Goal: Task Accomplishment & Management: Complete application form

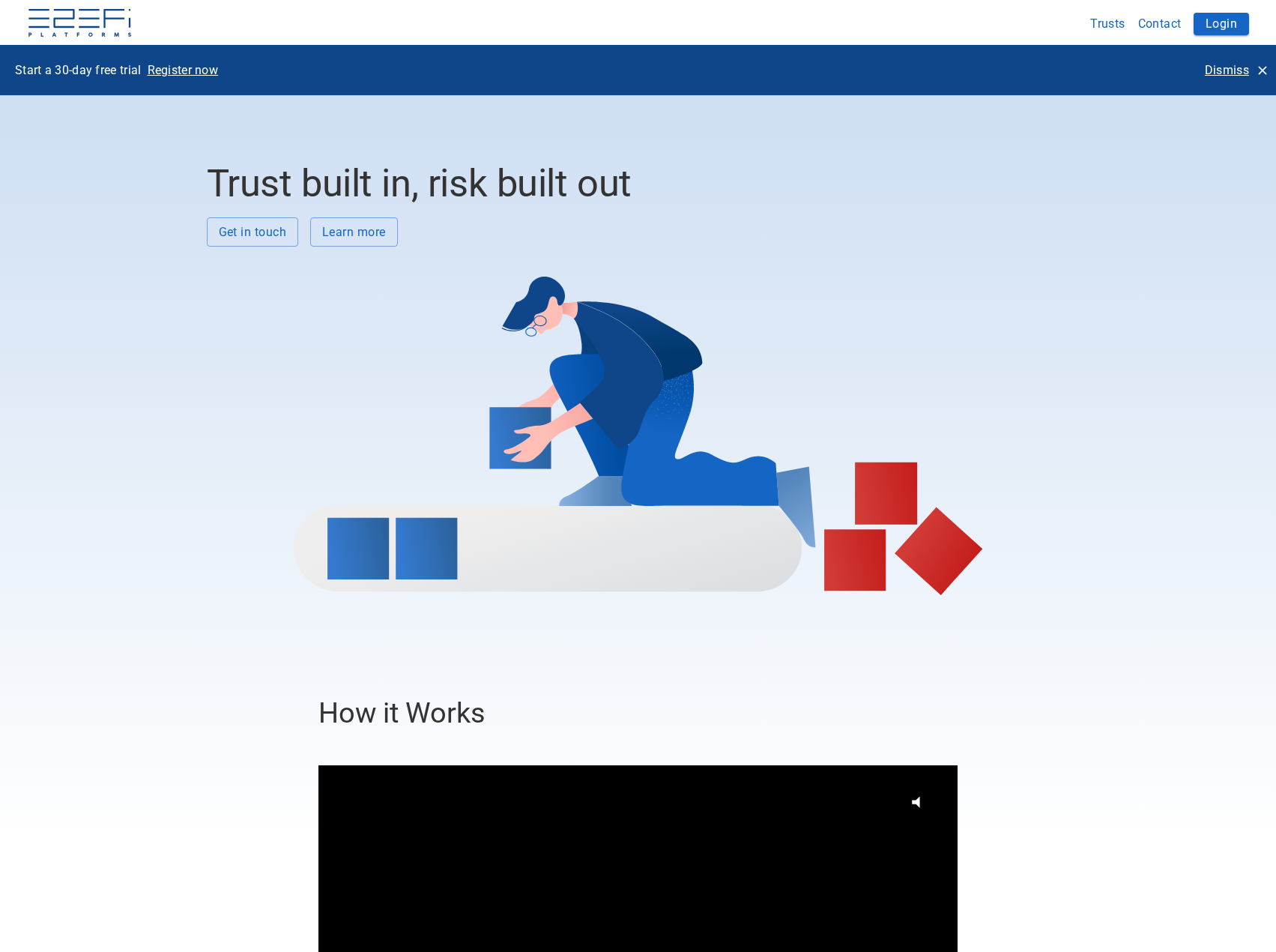
click at [1228, 74] on p "Dismiss" at bounding box center [1227, 70] width 45 height 17
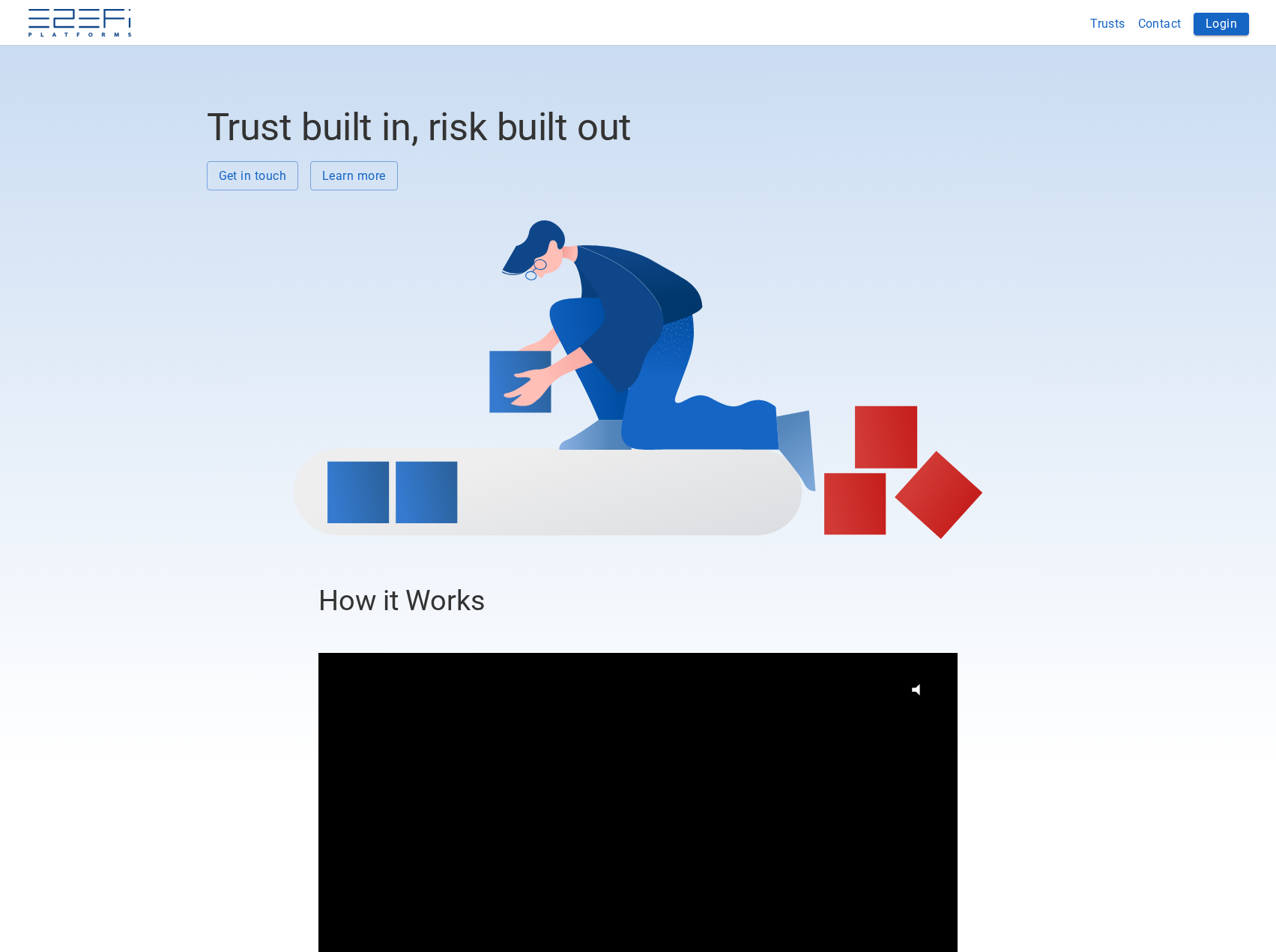
click at [1220, 22] on button "Login" at bounding box center [1221, 24] width 56 height 23
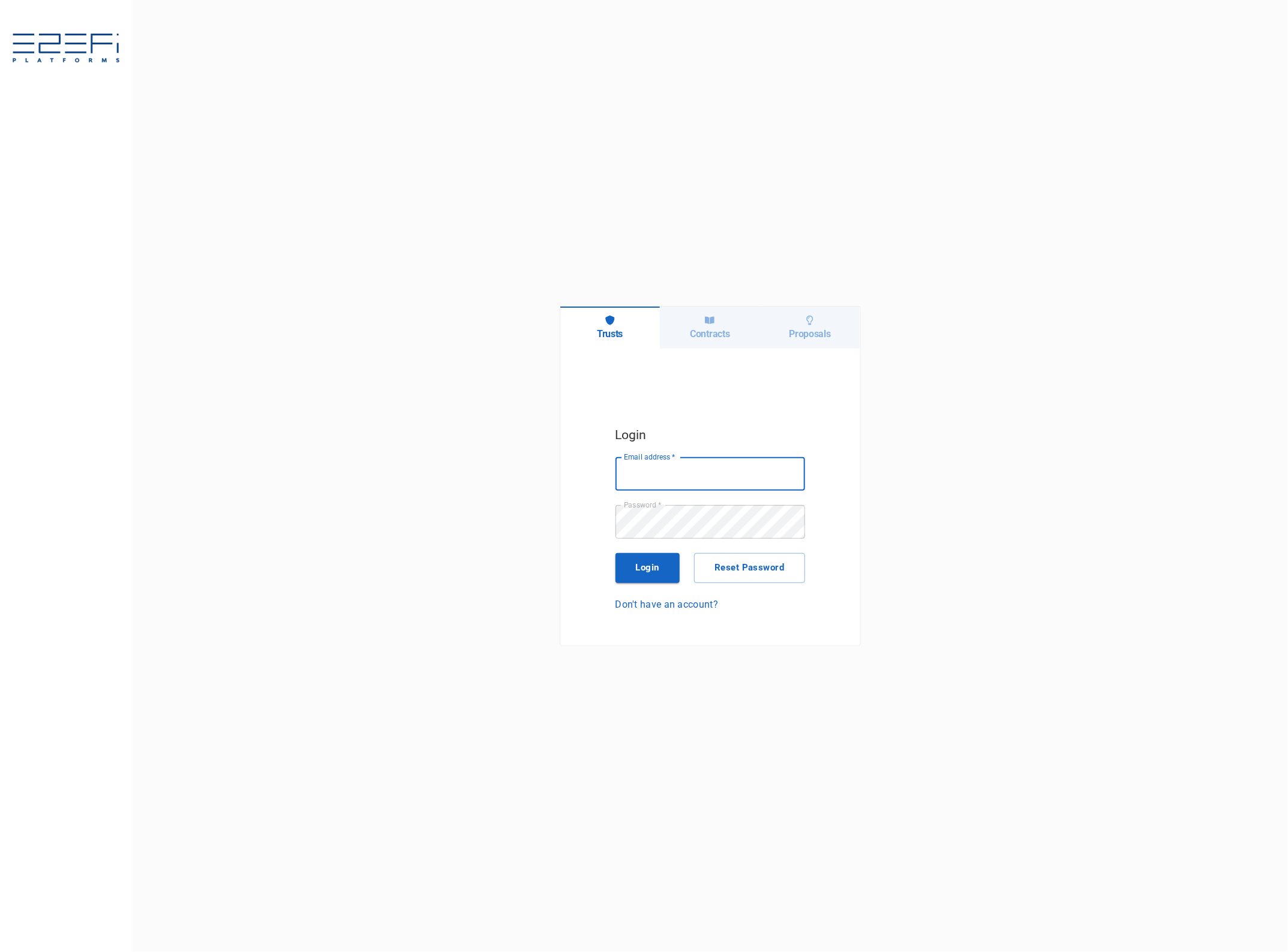
click at [695, 480] on input "Email address   *" at bounding box center [710, 474] width 189 height 34
type input "[EMAIL_ADDRESS][DOMAIN_NAME]"
click at [651, 567] on button "Login" at bounding box center [648, 568] width 65 height 30
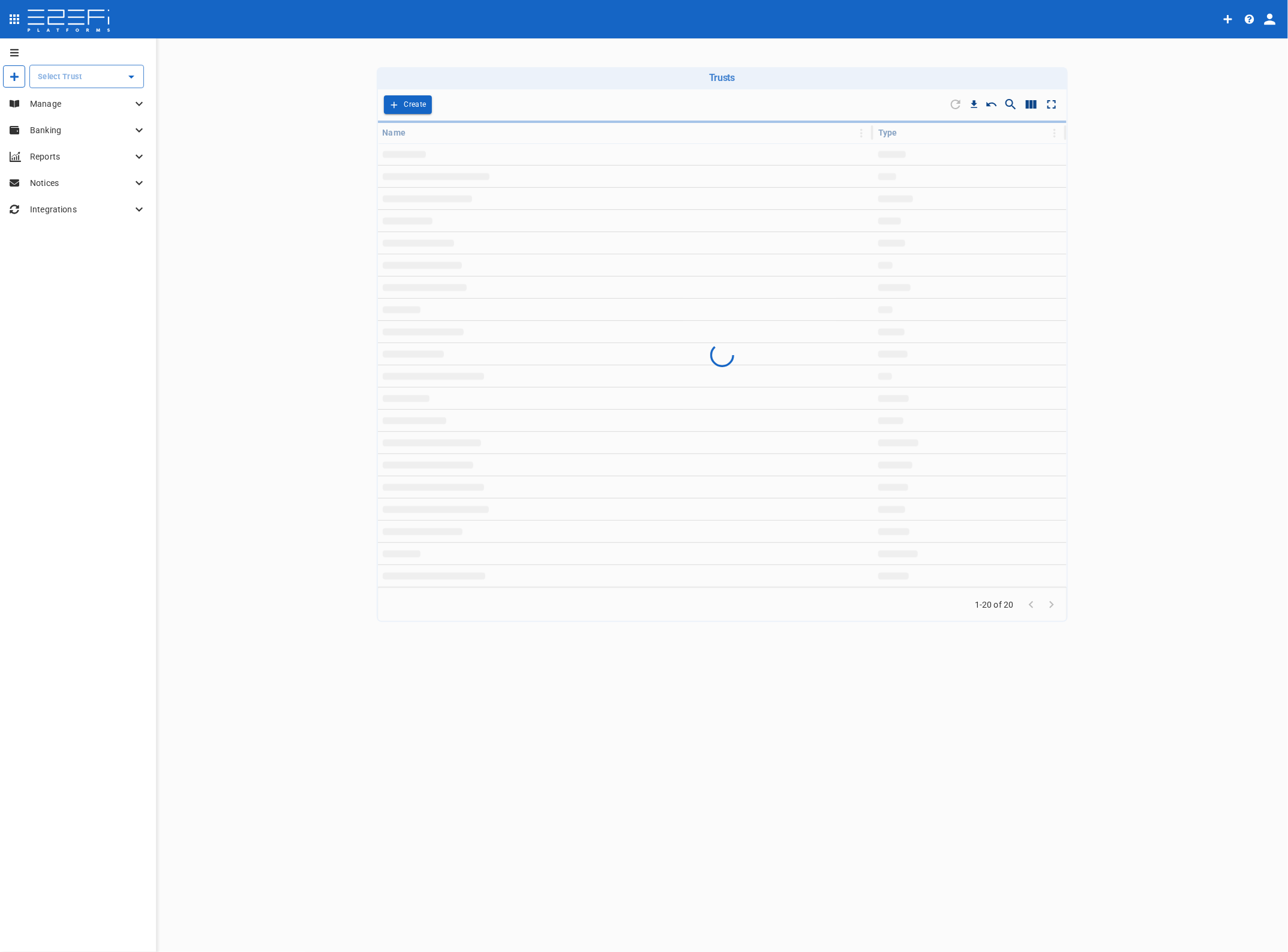
type input "LCC Beenleigh Aquatic Cntr Stage 2"
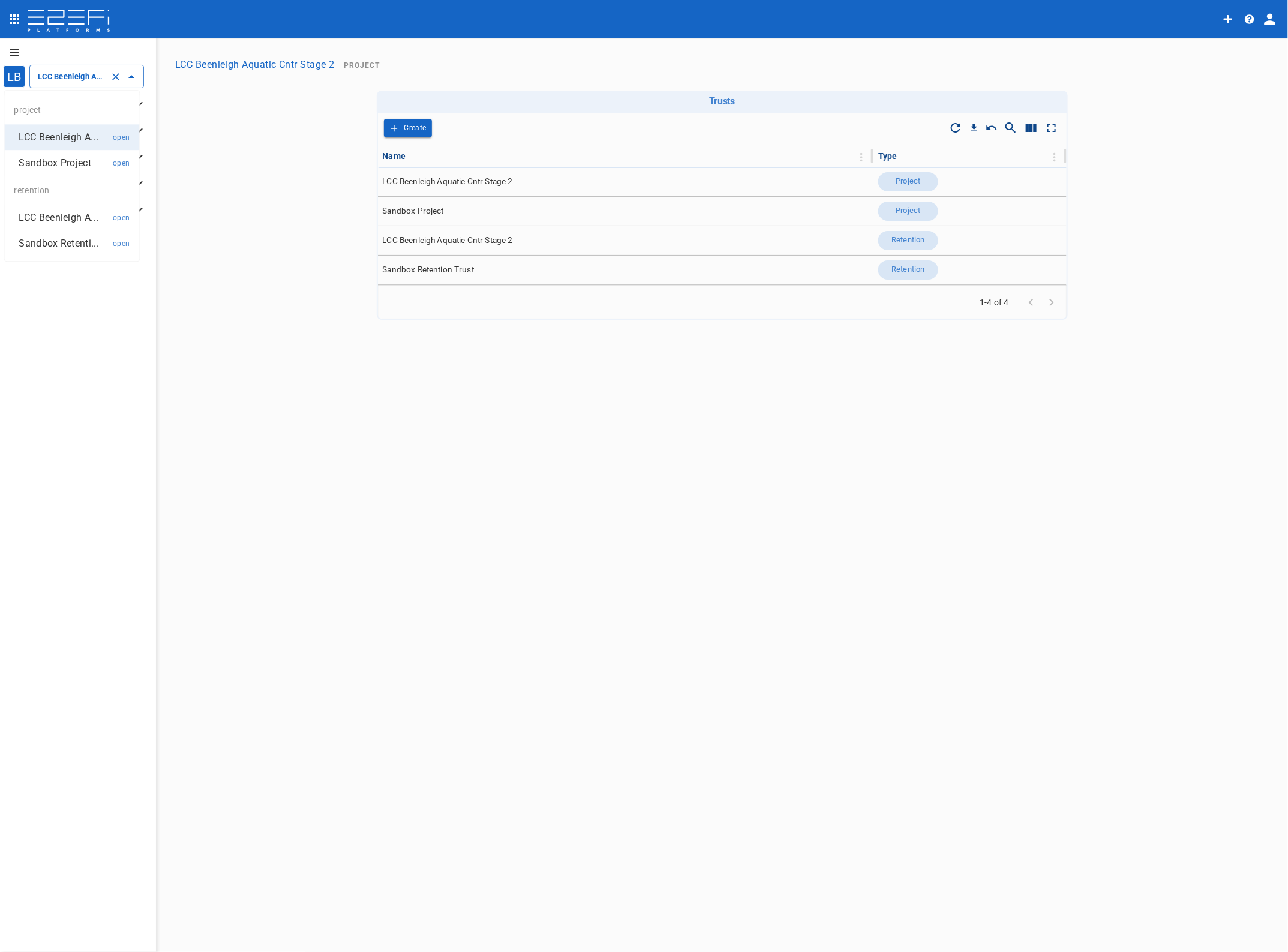
click at [63, 73] on input "LCC Beenleigh Aquatic Cntr Stage 2" at bounding box center [70, 76] width 70 height 13
click at [63, 135] on p "LCC Beenleigh A..." at bounding box center [59, 137] width 80 height 13
click at [36, 128] on p "Banking" at bounding box center [81, 130] width 102 height 12
click at [40, 102] on p "Manage" at bounding box center [81, 104] width 102 height 12
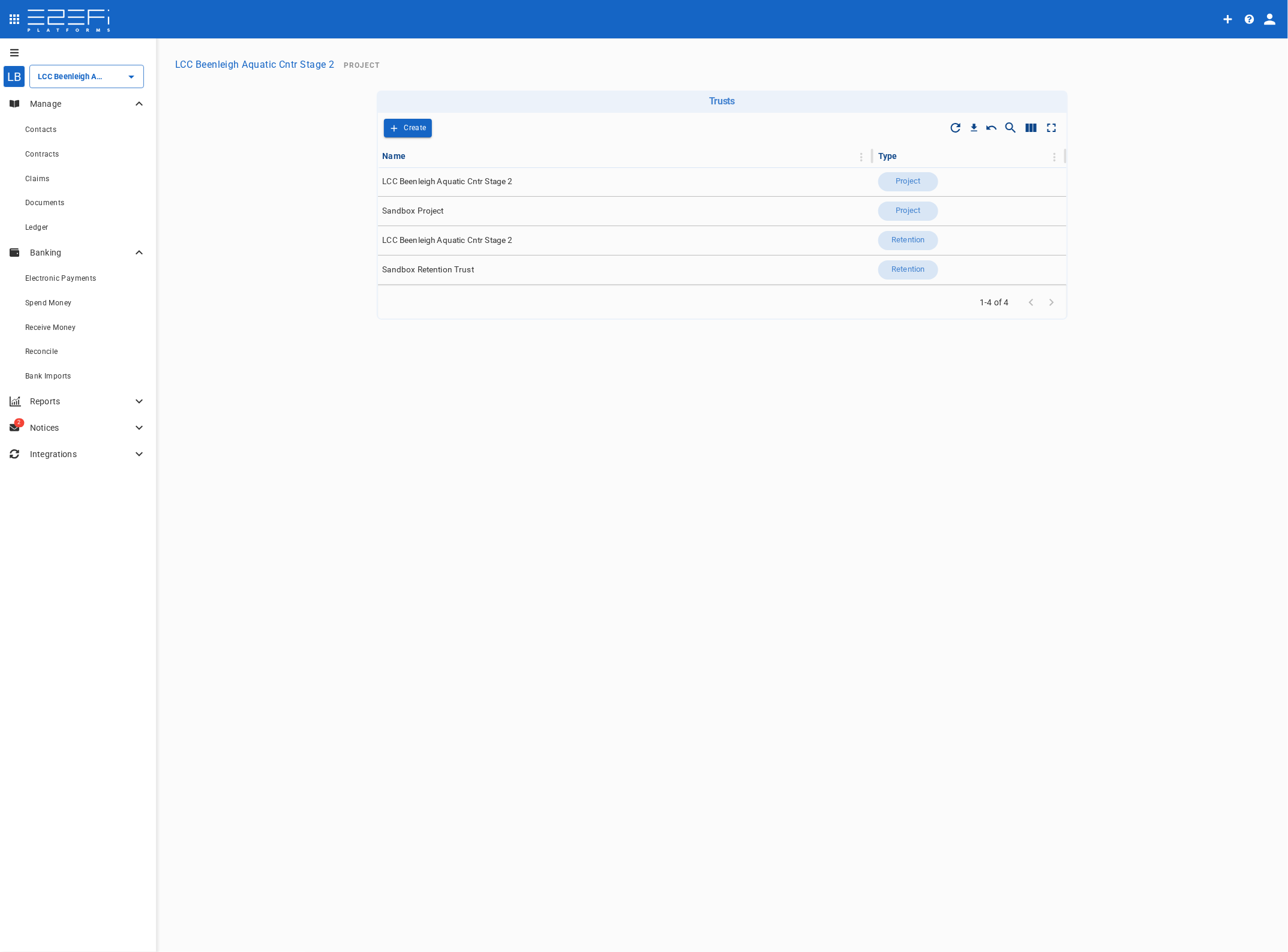
click at [42, 178] on span "Claims" at bounding box center [37, 179] width 24 height 8
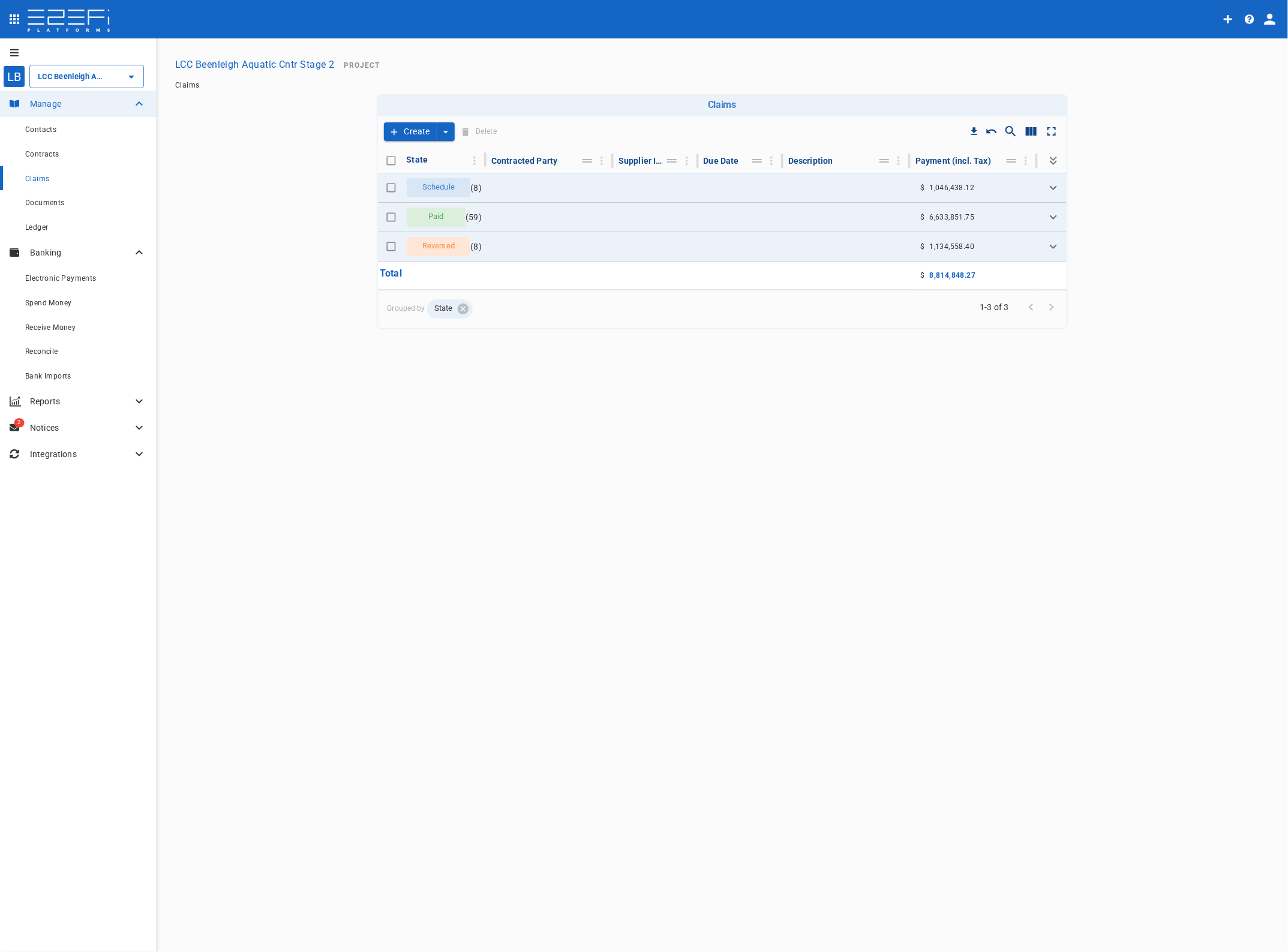
click at [448, 130] on icon "create claim type options" at bounding box center [446, 132] width 12 height 12
click at [435, 174] on span "Self Create" at bounding box center [419, 175] width 52 height 13
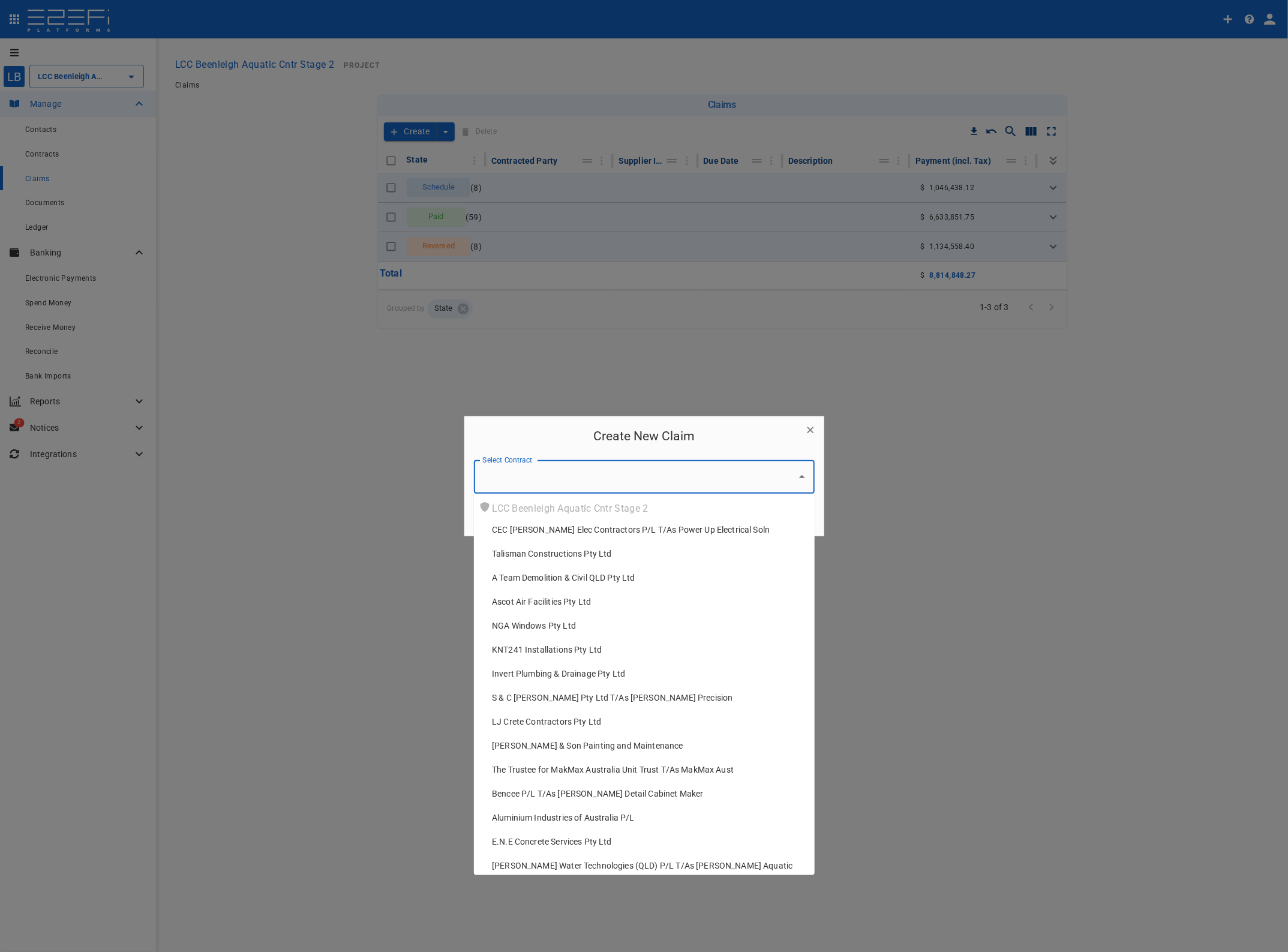
click at [584, 478] on input "Select Contract" at bounding box center [635, 477] width 312 height 23
click at [547, 580] on span "A Team Demolition & Civil QLD Pty Ltd" at bounding box center [563, 577] width 144 height 12
type input "A Team Demolition & Civil QLD Pty Ltd"
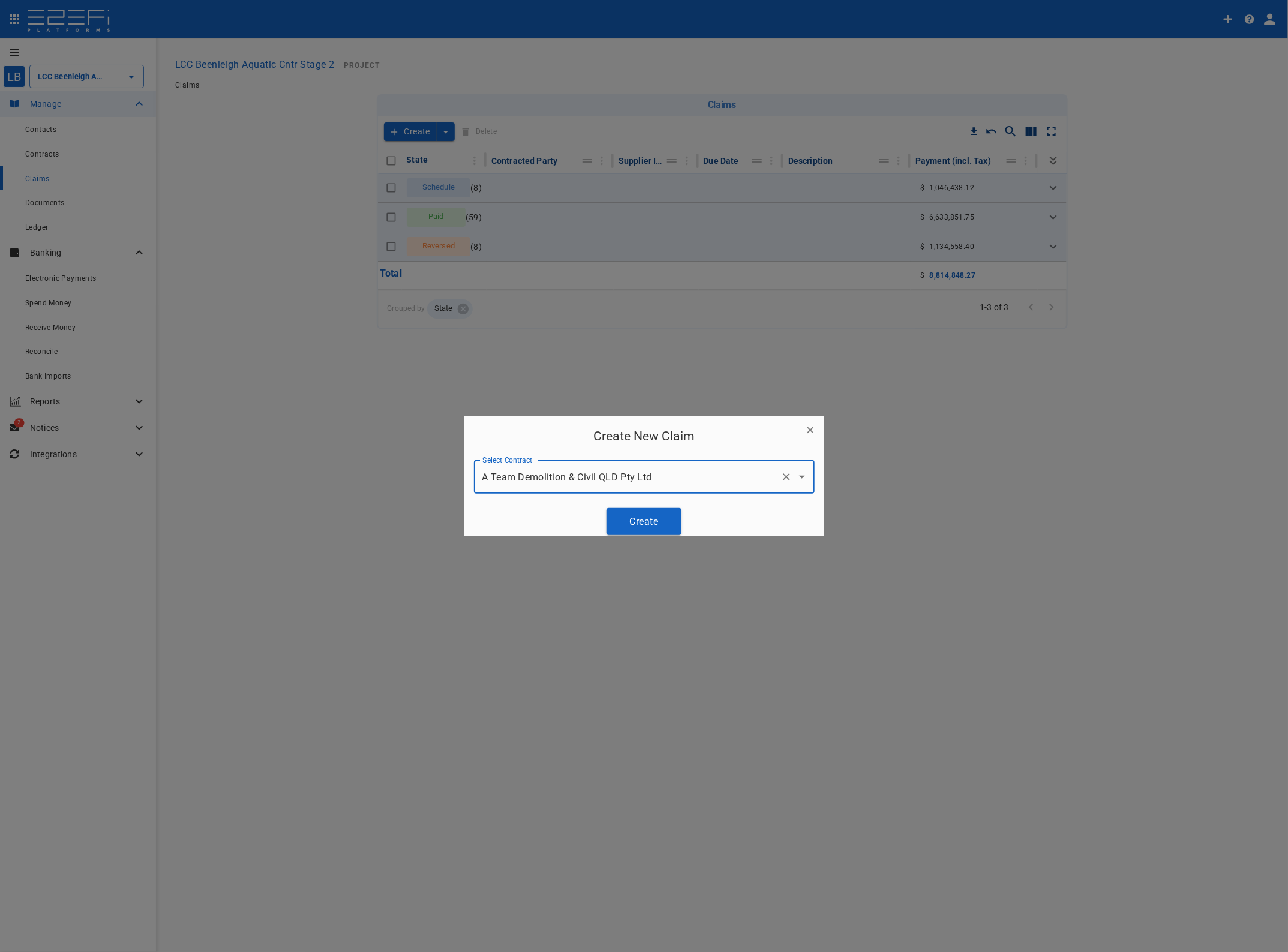
click at [652, 515] on button "Create" at bounding box center [644, 521] width 75 height 27
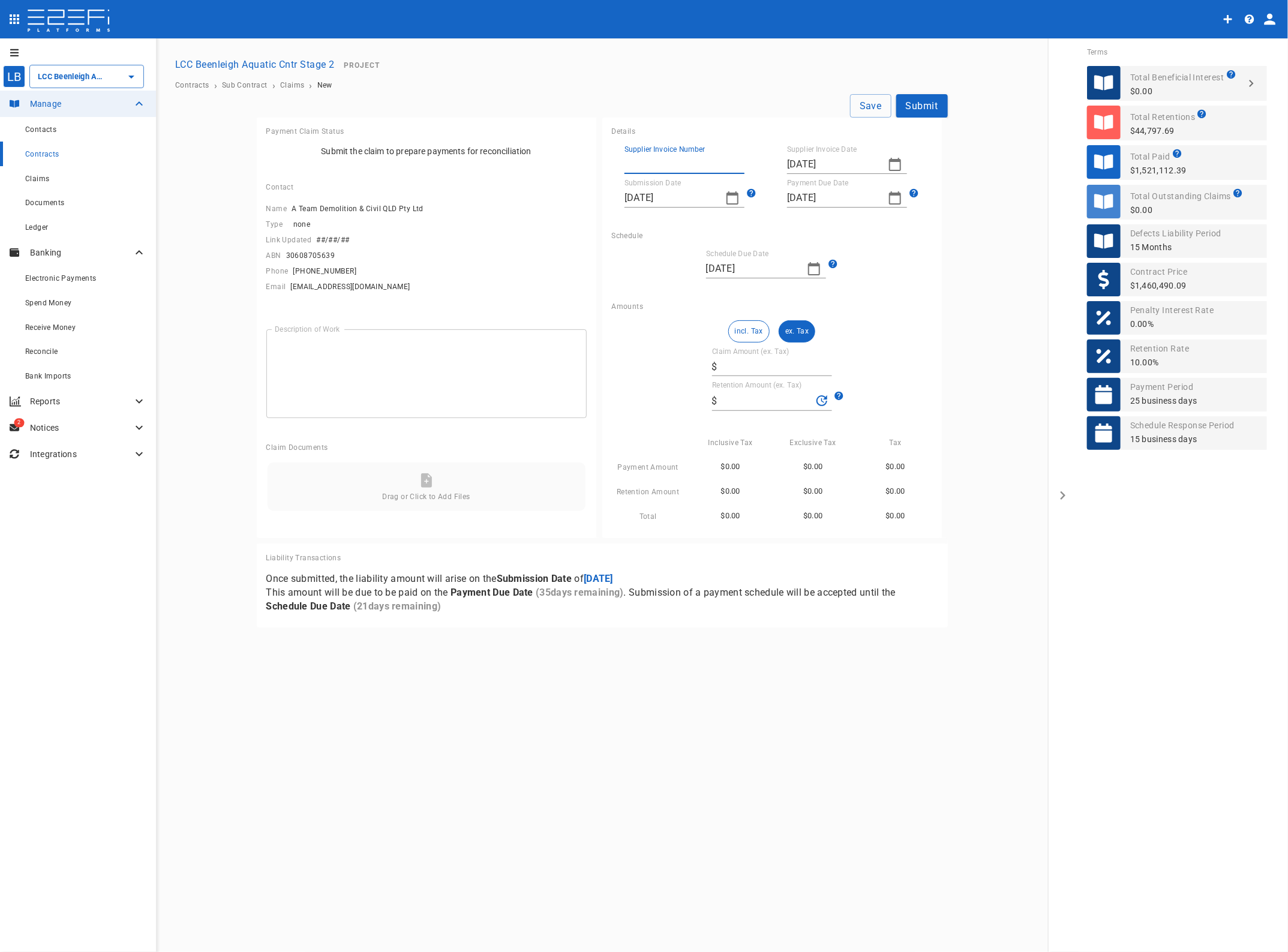
click at [644, 156] on input "Supplier Invoice Number" at bounding box center [685, 164] width 120 height 19
type input "2337"
click at [894, 166] on icon "button" at bounding box center [895, 164] width 14 height 14
click at [798, 184] on icon "button" at bounding box center [797, 185] width 3 height 6
click at [853, 298] on button "23" at bounding box center [847, 303] width 24 height 24
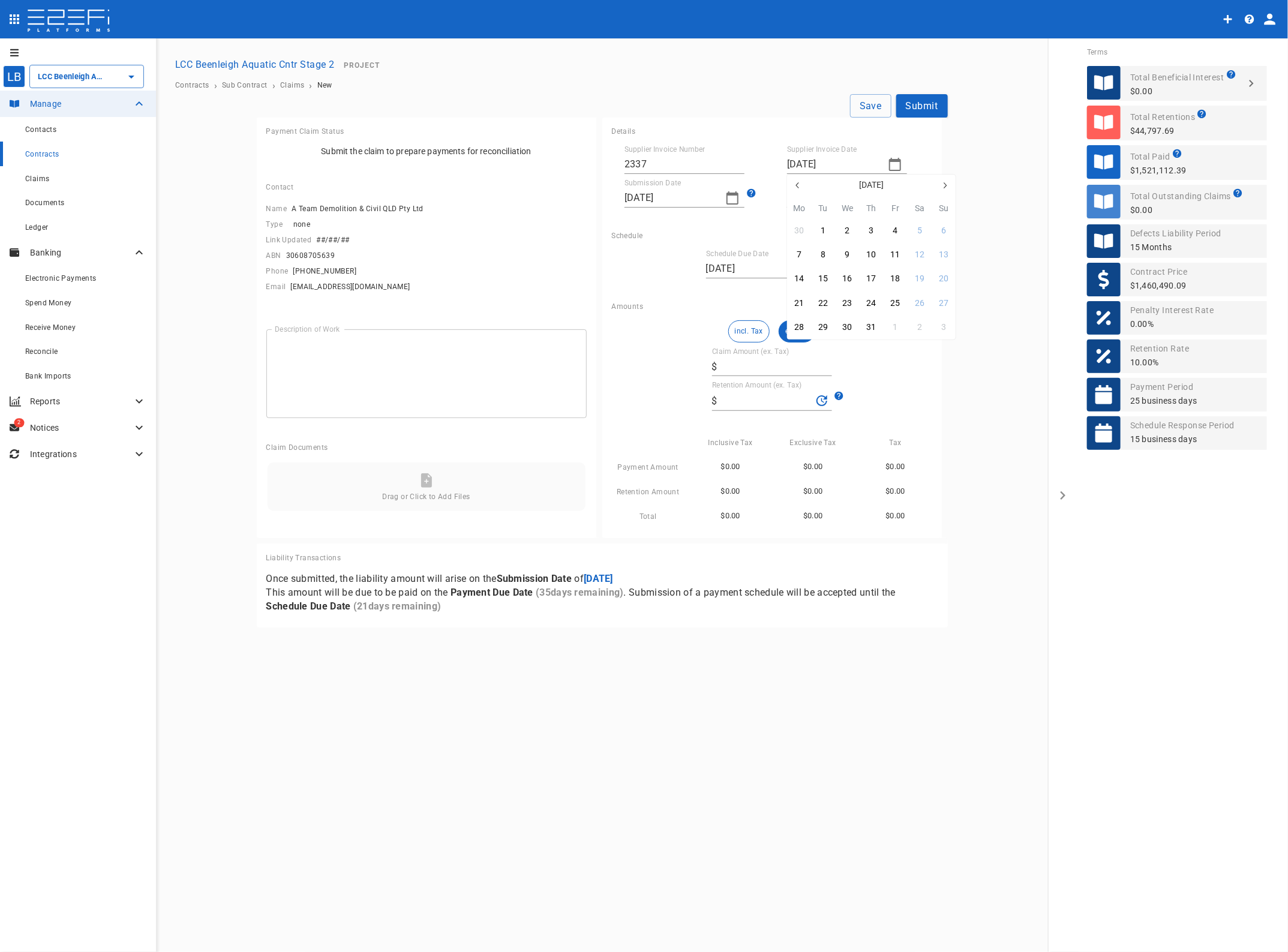
type input "23/07/2025"
click at [728, 194] on icon "button" at bounding box center [733, 198] width 12 height 13
click at [664, 334] on div "19" at bounding box center [661, 338] width 9 height 13
type input "19/08/2025"
type input "23/09/2025"
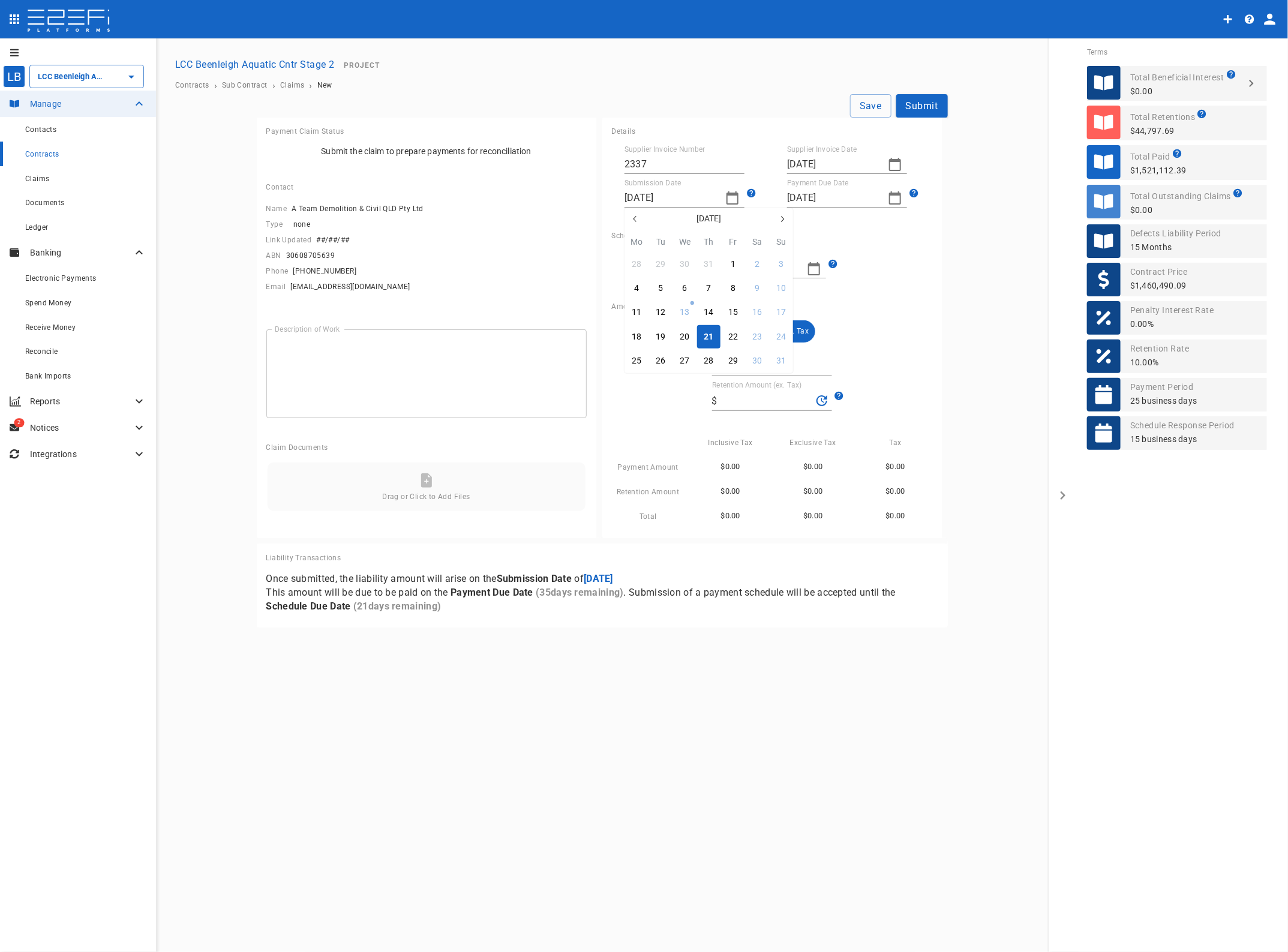
type input "09/09/2025"
click at [789, 330] on button "ex. Tax" at bounding box center [797, 331] width 36 height 22
click at [745, 364] on input "Claim Amount (ex. Tax)" at bounding box center [777, 367] width 110 height 19
type input "3"
type input "0.3"
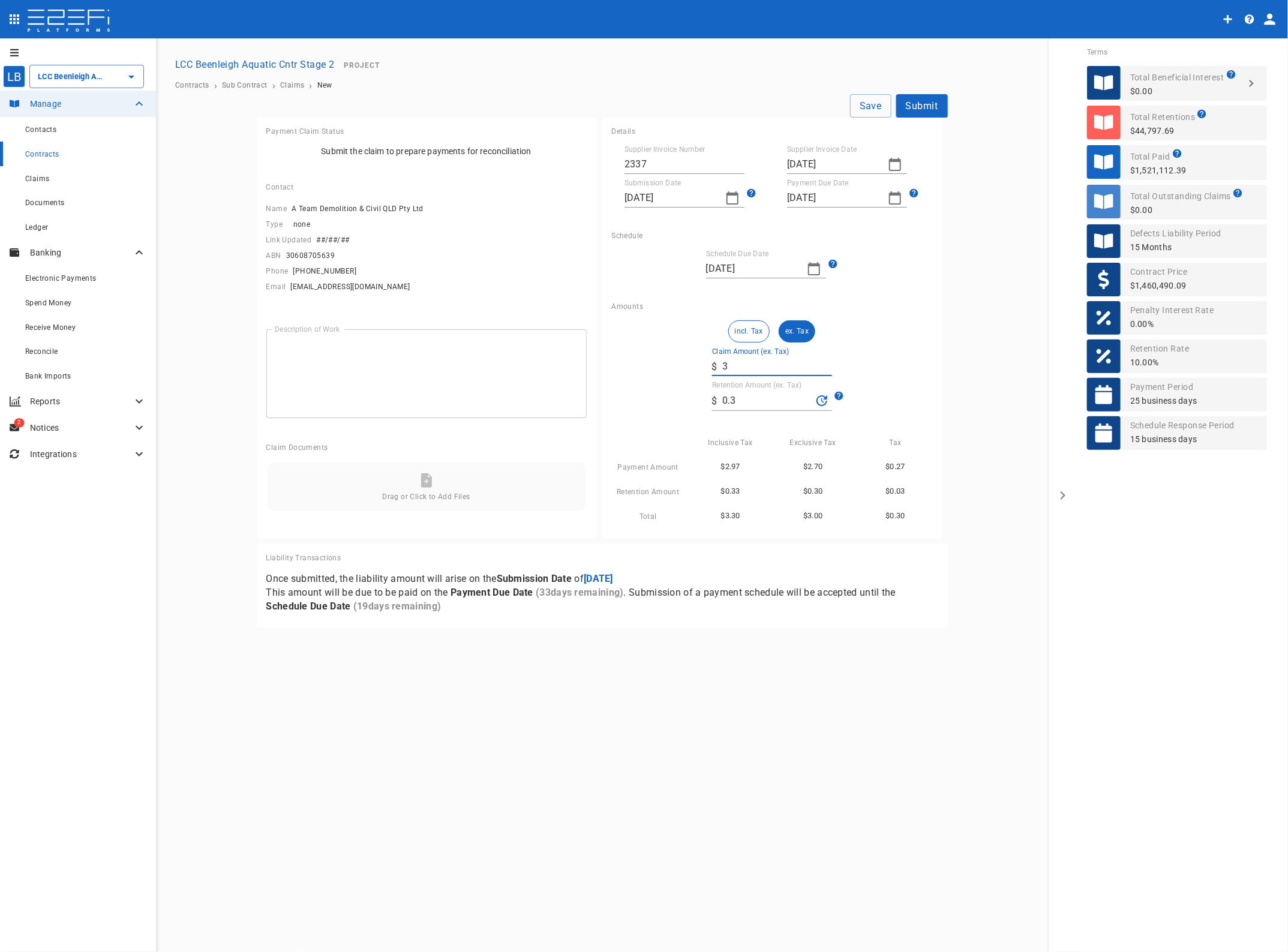
type input "36"
type input "3.6"
type input "362"
type input "36.2"
type input "3,624"
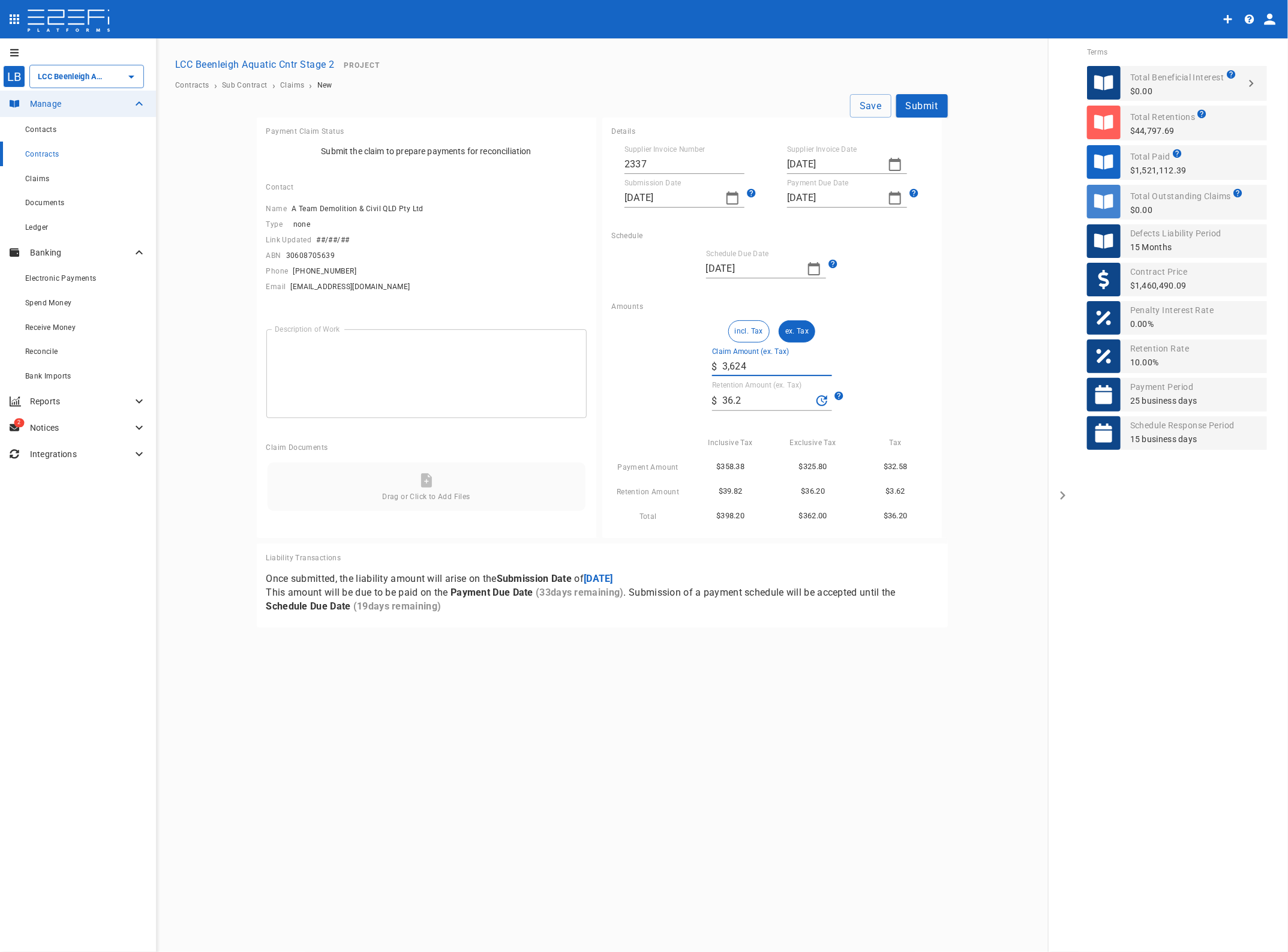
type input "362.4"
type input "36,245"
type input "3,624.5"
type input "36,245.05"
type input "3,624.51"
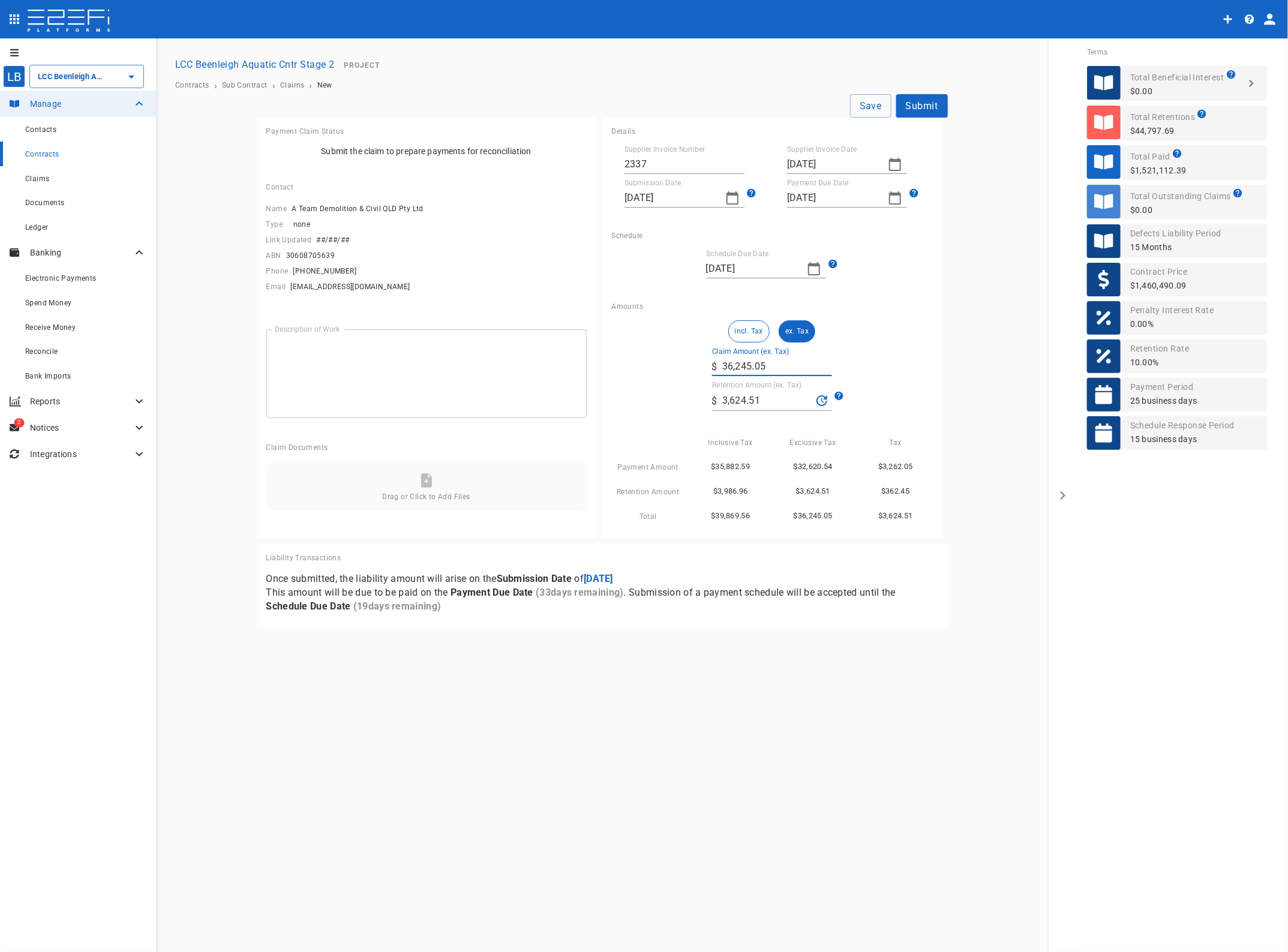
type input "36,245.05"
click at [828, 676] on div "LB LCC Beenleigh Aquatic Cntr Stage 2 ​ Manage Contacts Contracts Claims Docume…" at bounding box center [644, 496] width 1288 height 915
drag, startPoint x: 780, startPoint y: 396, endPoint x: 568, endPoint y: 395, distance: 212.0
click at [568, 395] on div "Payment Claim Status Submit the claim to prepare payments for reconciliation Co…" at bounding box center [603, 372] width 692 height 509
type input "0"
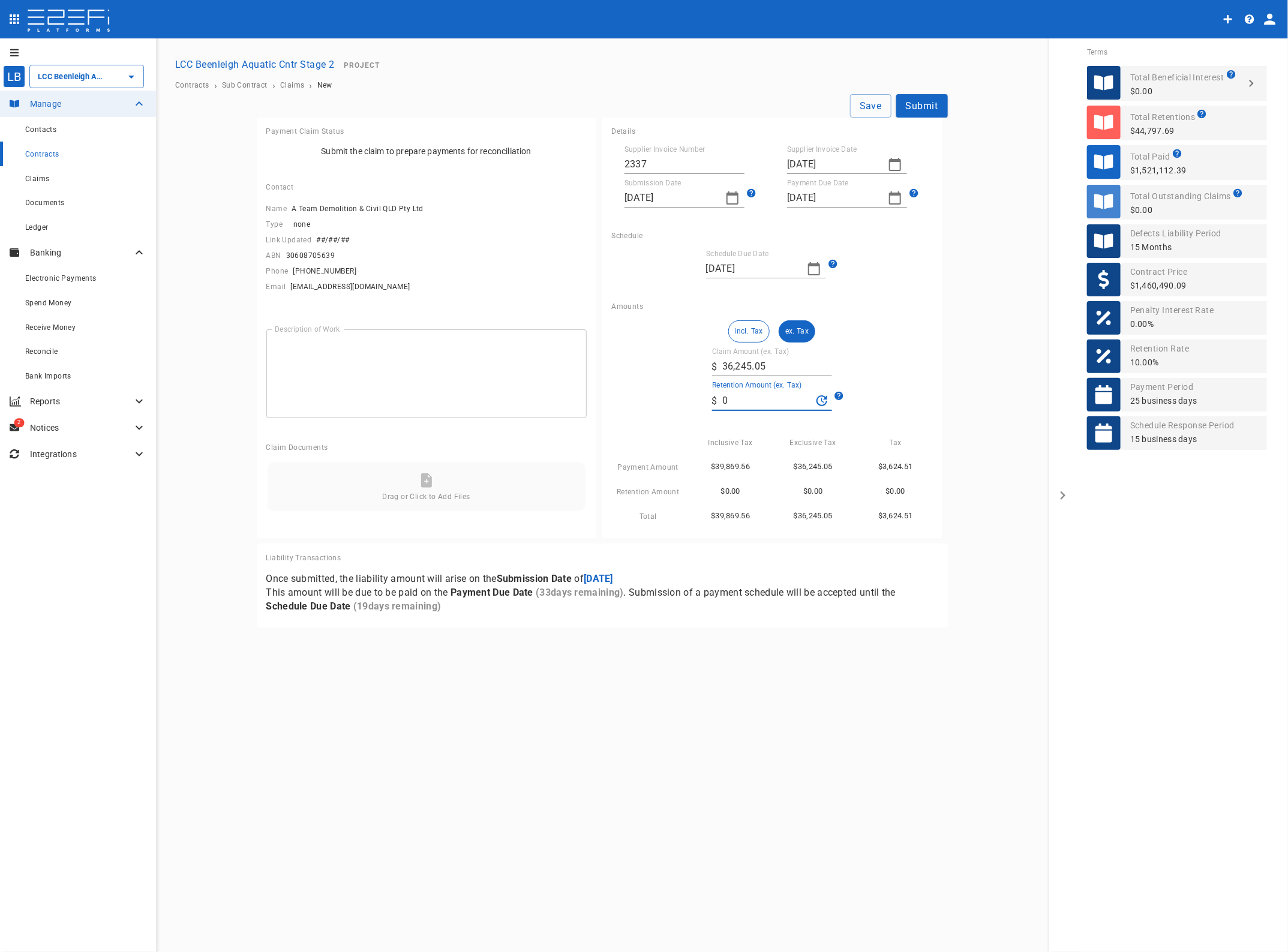
click at [940, 364] on div "Amounts incl. Tax ex. Tax Claim Amount (ex. Tax) ​ $ 36,245.05 Retention Amount…" at bounding box center [772, 414] width 340 height 245
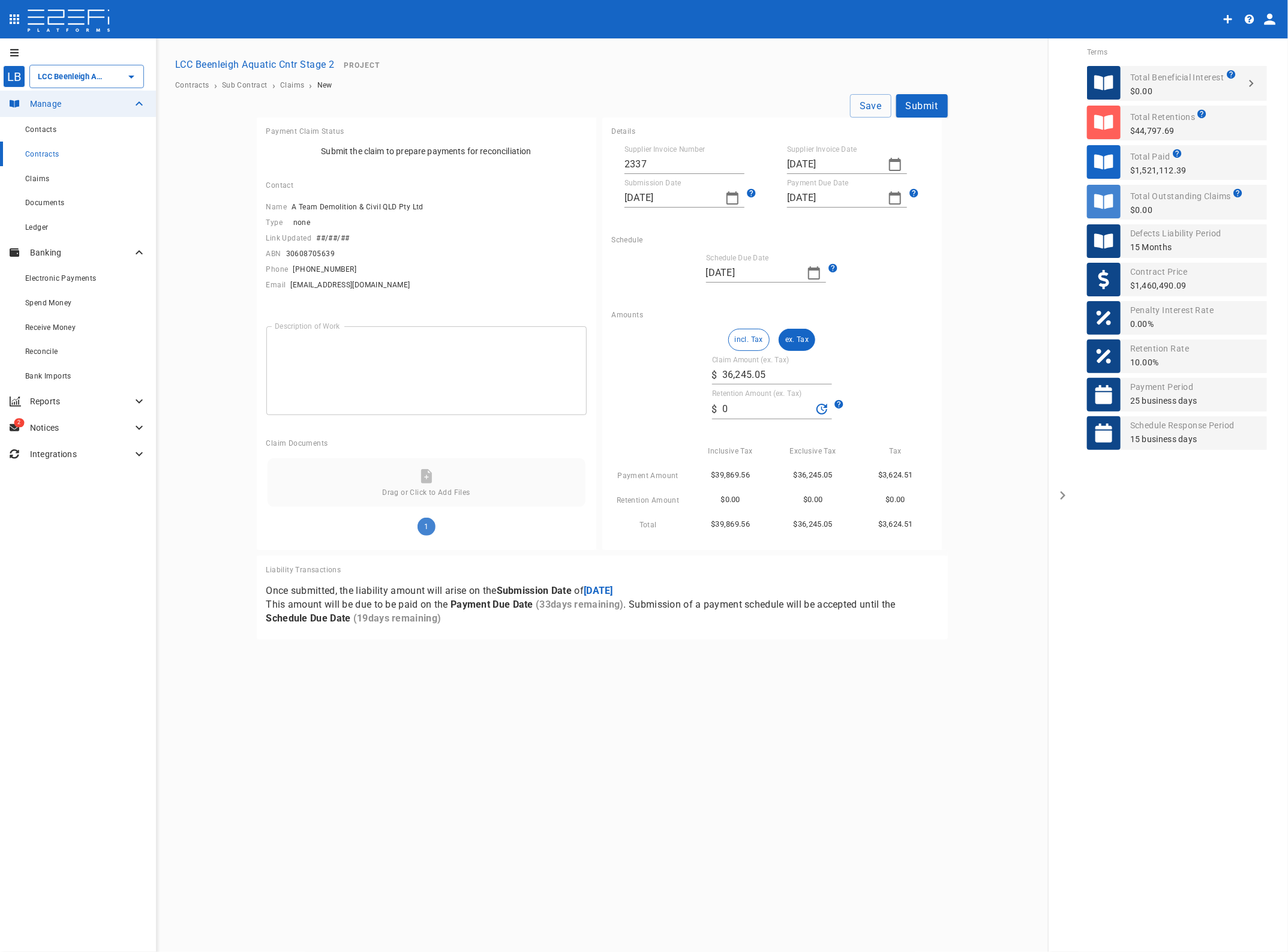
click at [323, 364] on textarea "Description of Work" at bounding box center [427, 371] width 303 height 69
type textarea "Demo/Civil"
click at [866, 106] on button "Save" at bounding box center [871, 106] width 41 height 24
type input "21/08/2025"
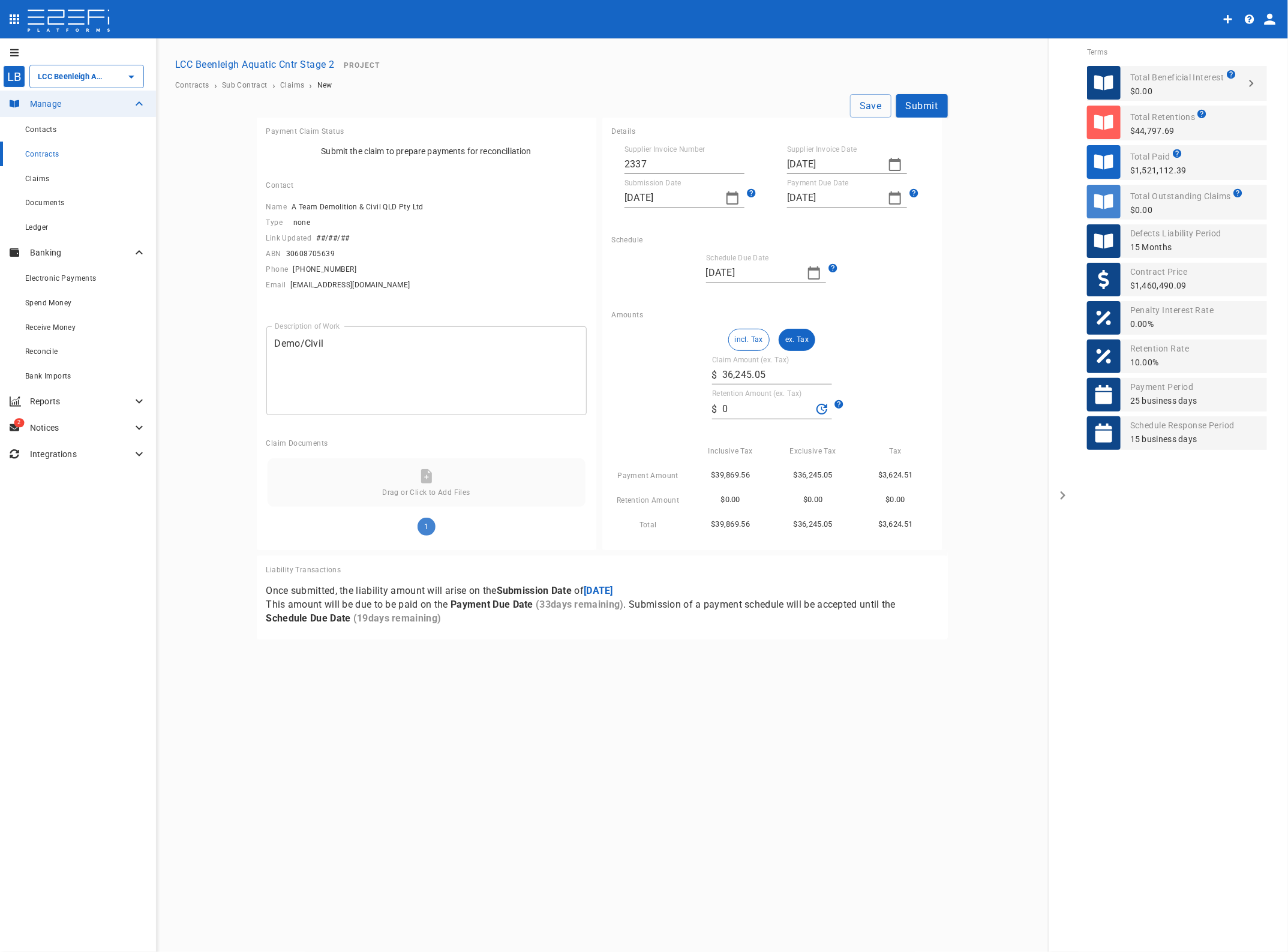
type input "21/08/2025"
type input "25/09/2025"
type input "11/09/2025"
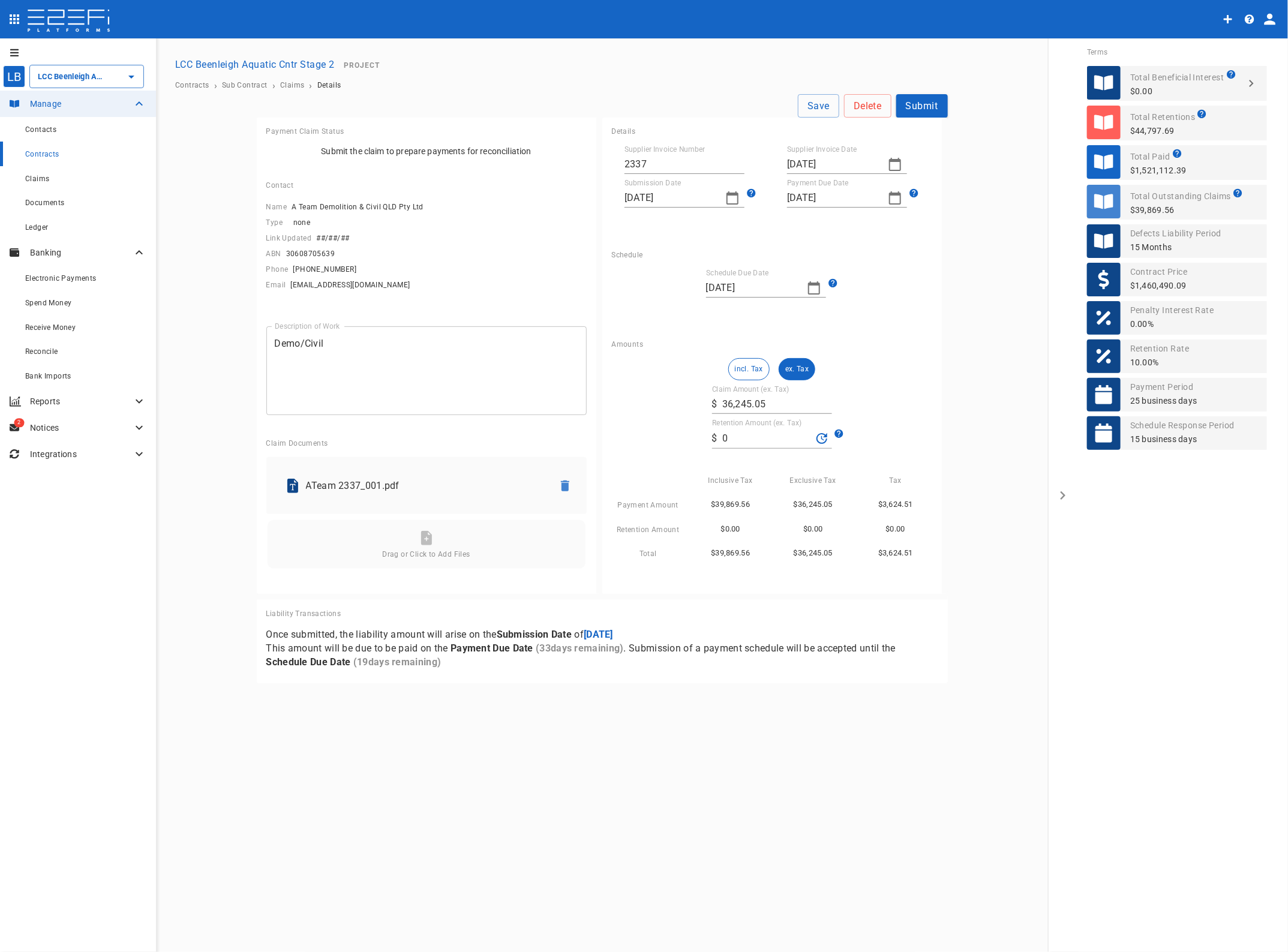
click at [924, 103] on button "Submit" at bounding box center [922, 106] width 52 height 24
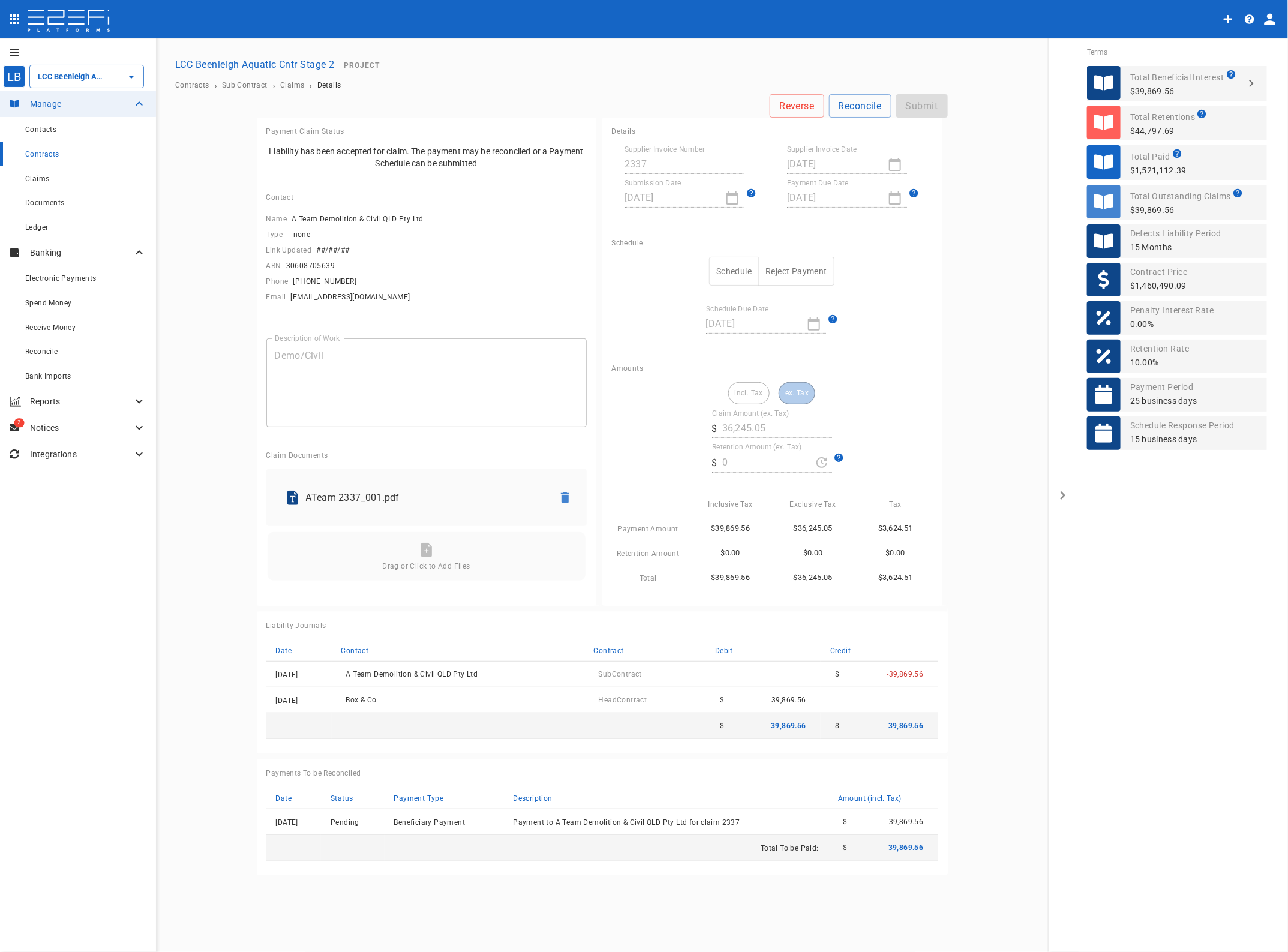
click at [40, 174] on div "Claims" at bounding box center [86, 179] width 121 height 15
